Goal: Find specific page/section: Find specific page/section

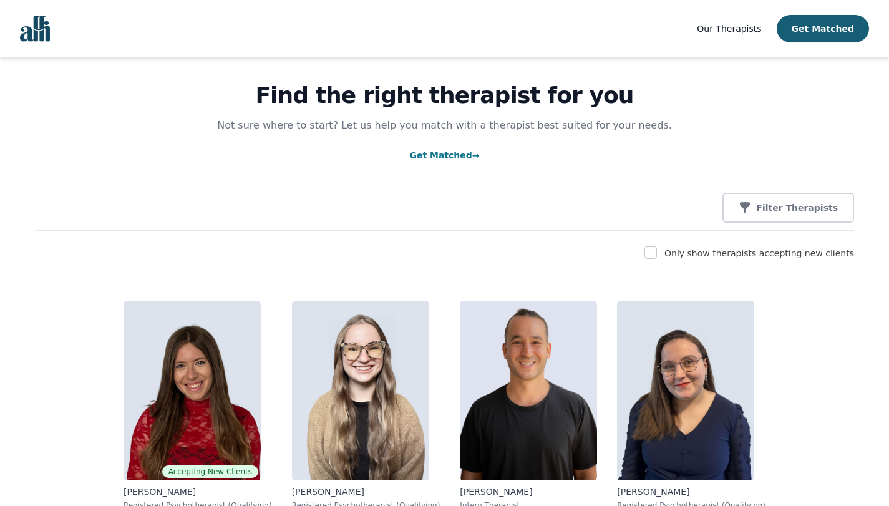
scroll to position [212, 0]
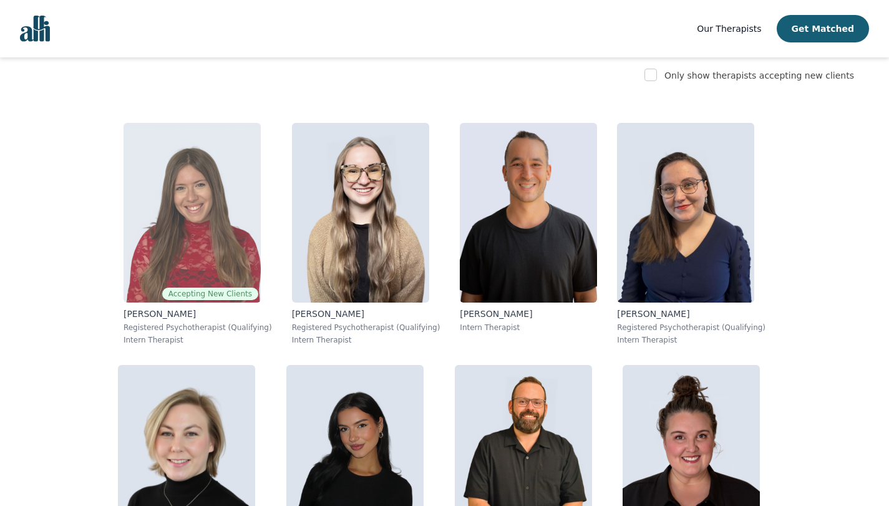
click at [162, 295] on span "Accepting New Clients" at bounding box center [210, 294] width 96 height 12
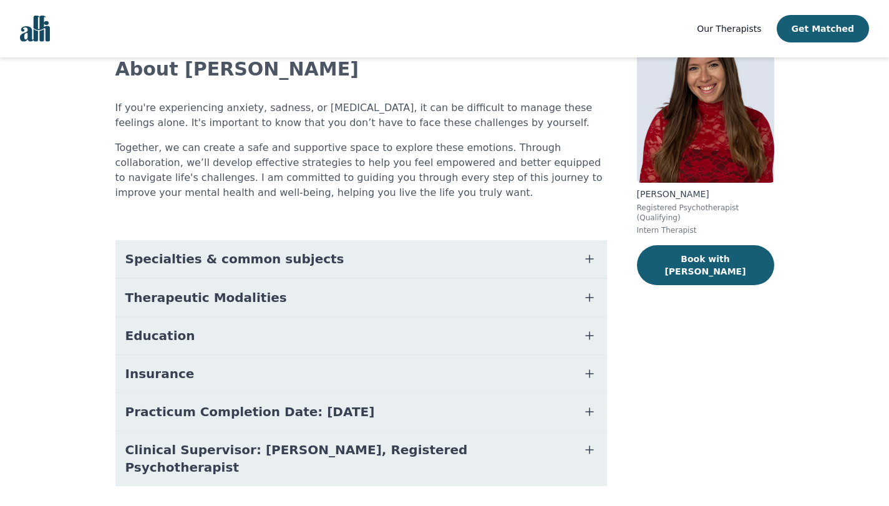
scroll to position [107, 0]
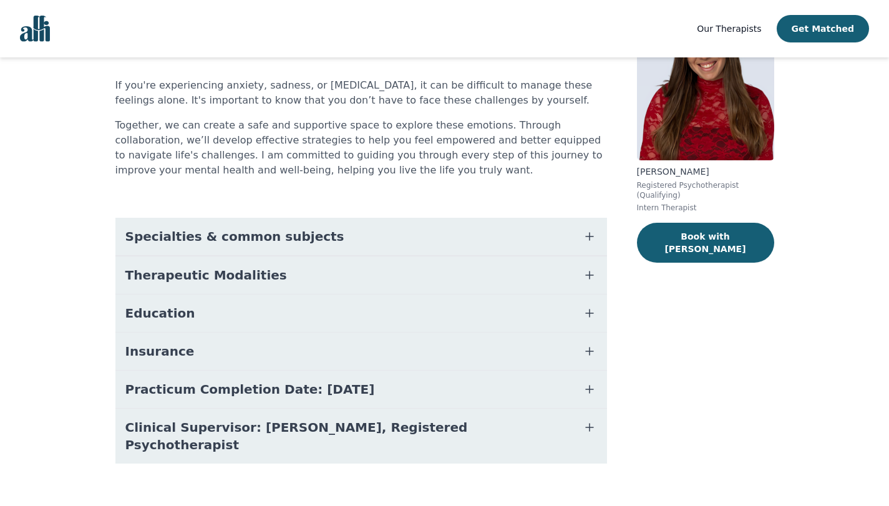
click at [591, 425] on icon "button" at bounding box center [589, 427] width 15 height 15
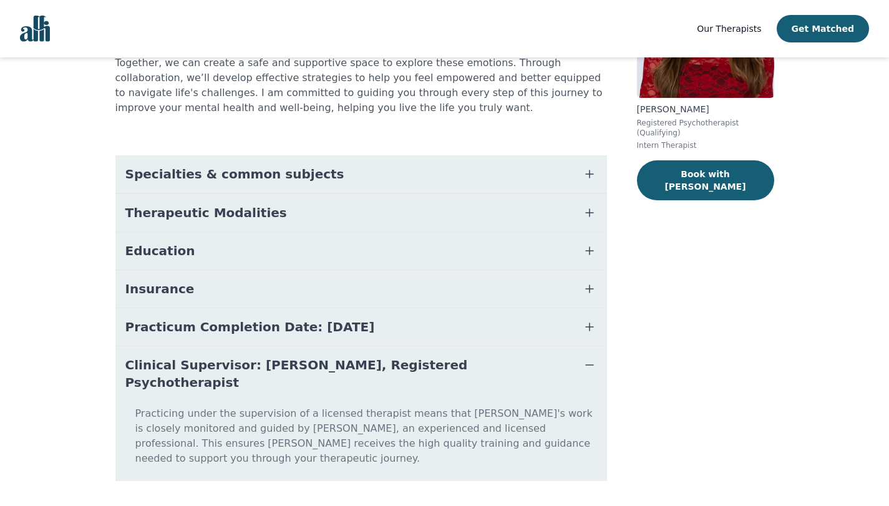
scroll to position [172, 0]
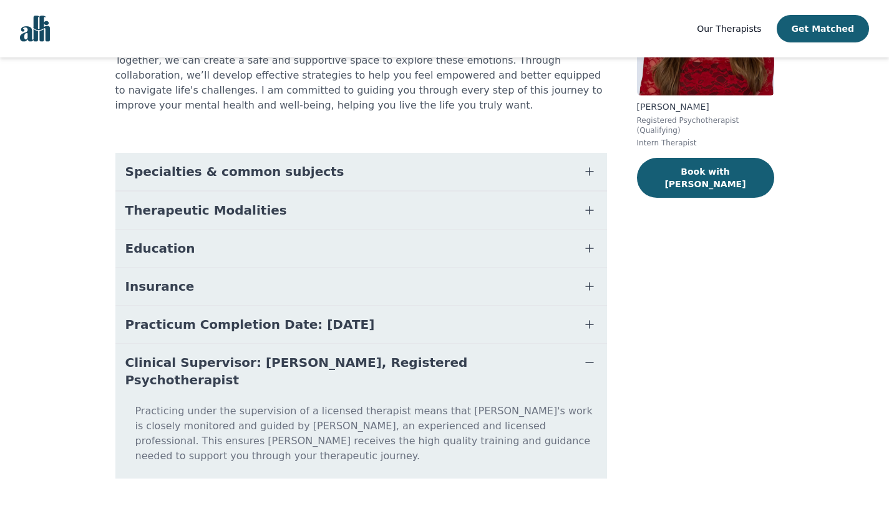
click at [585, 285] on icon "button" at bounding box center [589, 286] width 15 height 15
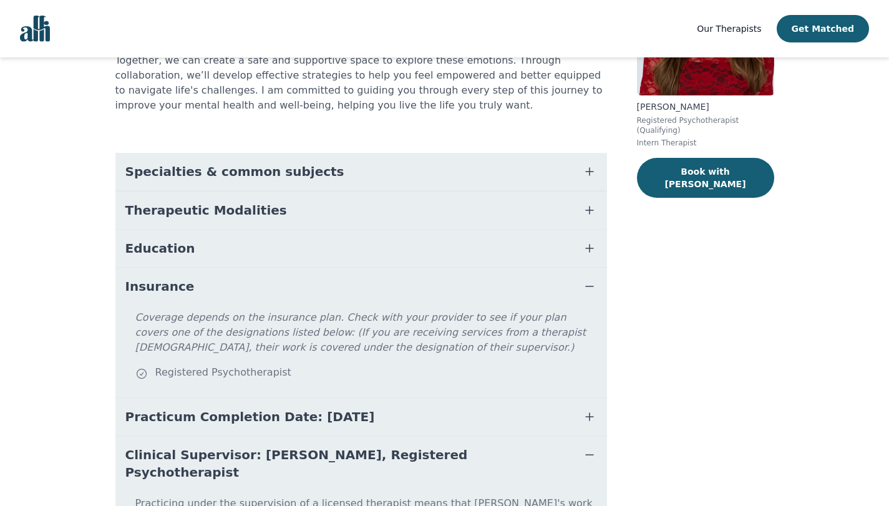
click at [584, 247] on icon "button" at bounding box center [589, 248] width 15 height 15
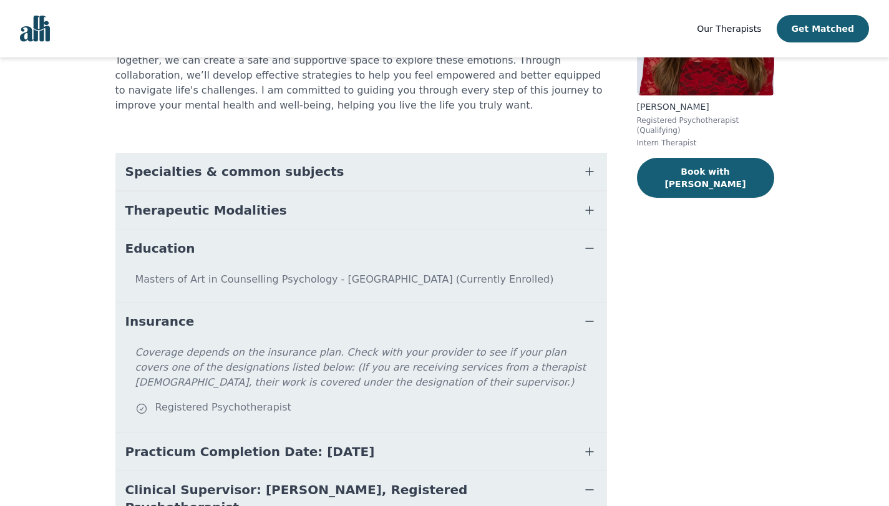
click at [587, 213] on icon "button" at bounding box center [589, 210] width 15 height 15
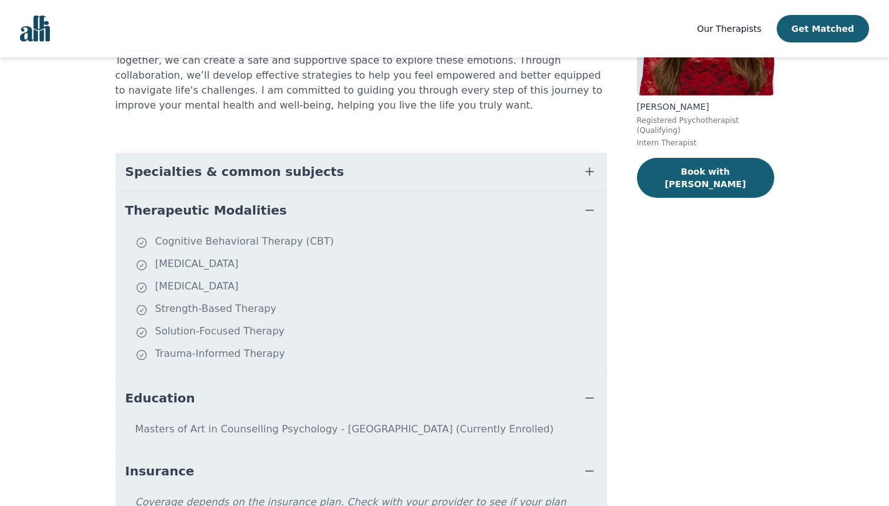
click at [585, 170] on icon "button" at bounding box center [589, 171] width 15 height 15
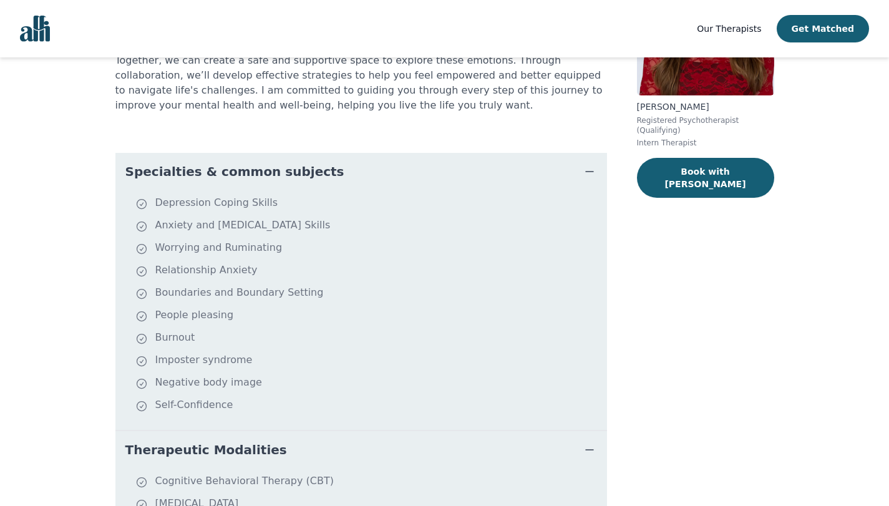
click at [667, 309] on div "[PERSON_NAME] Registered Psychotherapist (Qualifying) Intern Therapist Book wit…" at bounding box center [705, 471] width 137 height 1110
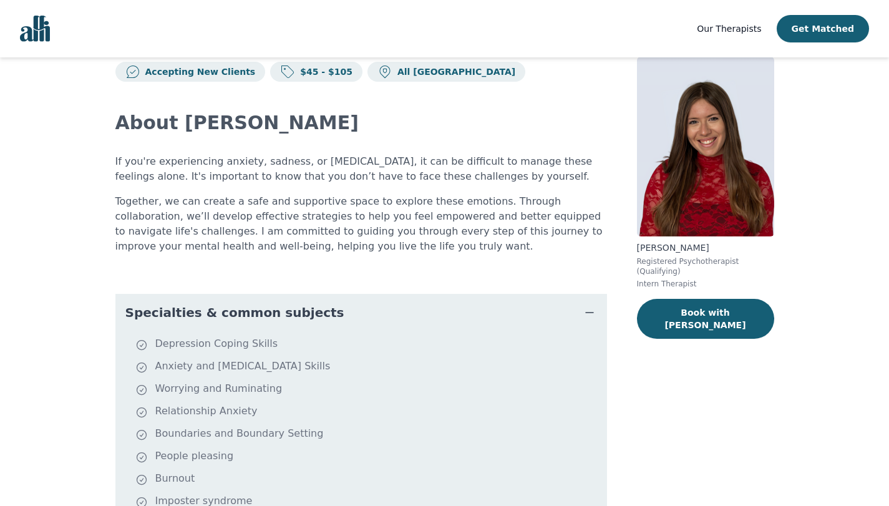
scroll to position [0, 0]
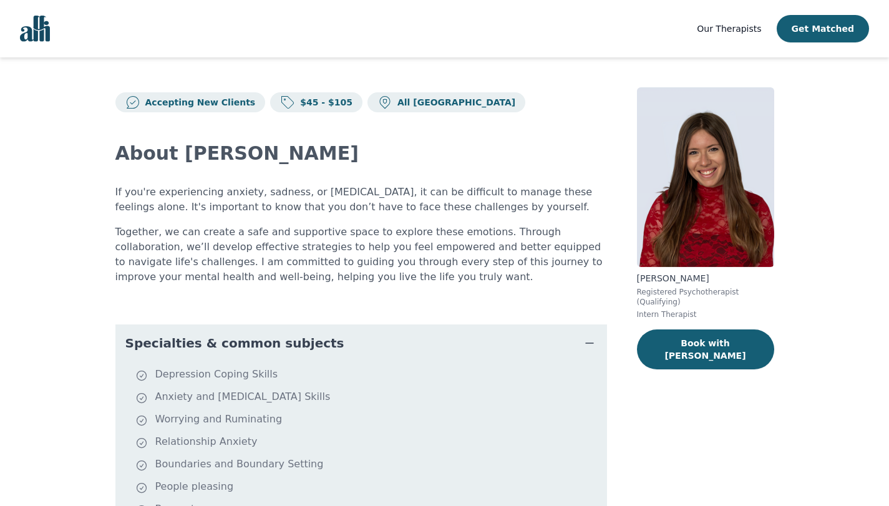
click at [43, 19] on img "Global" at bounding box center [35, 29] width 30 height 26
